Goal: Transaction & Acquisition: Obtain resource

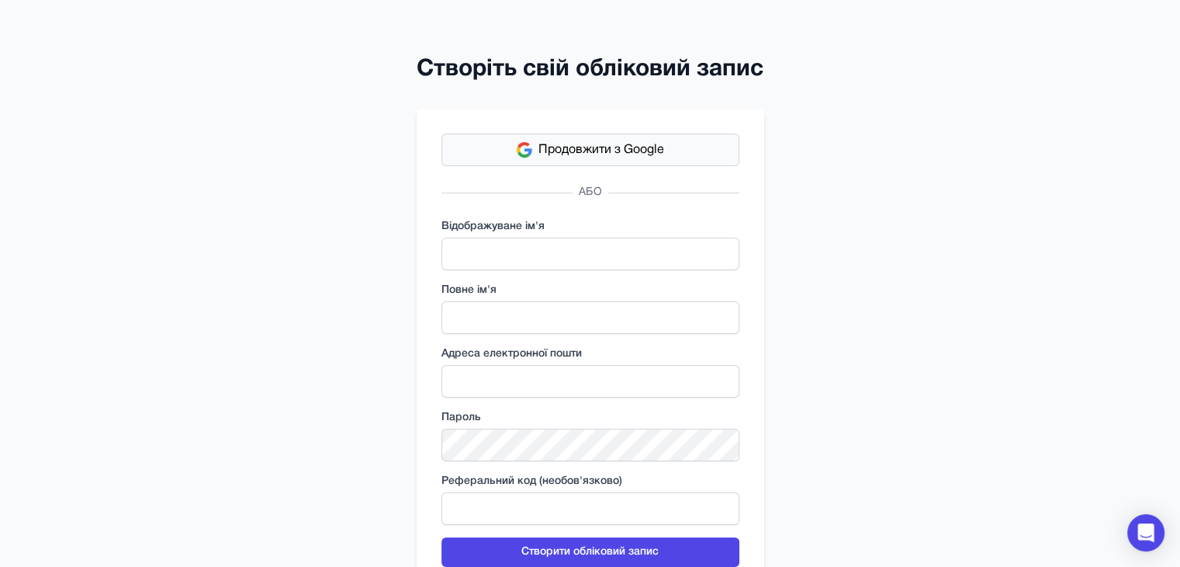
click at [611, 155] on font "Продовжити з Google" at bounding box center [602, 149] width 126 height 11
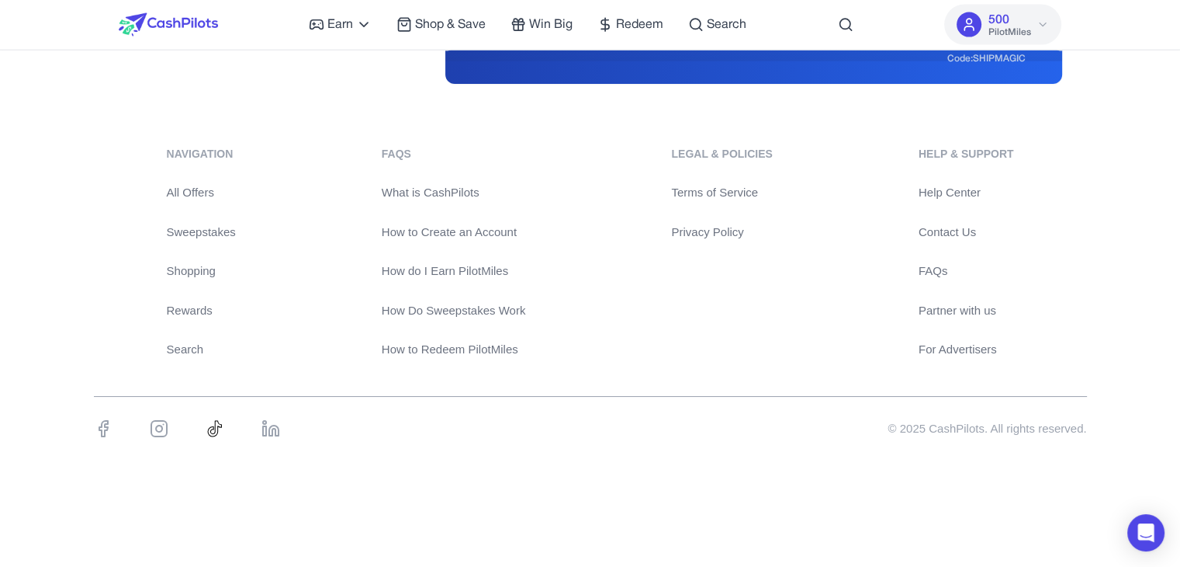
scroll to position [3577, 0]
